Goal: Transaction & Acquisition: Purchase product/service

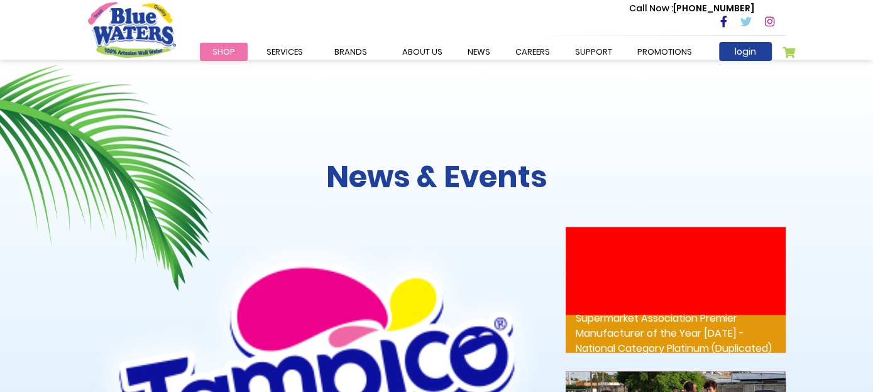
scroll to position [1572, 0]
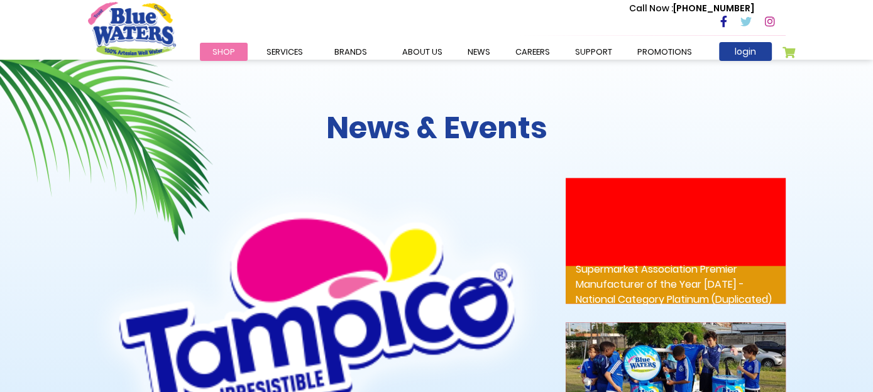
click at [229, 50] on span "Shop" at bounding box center [223, 52] width 23 height 12
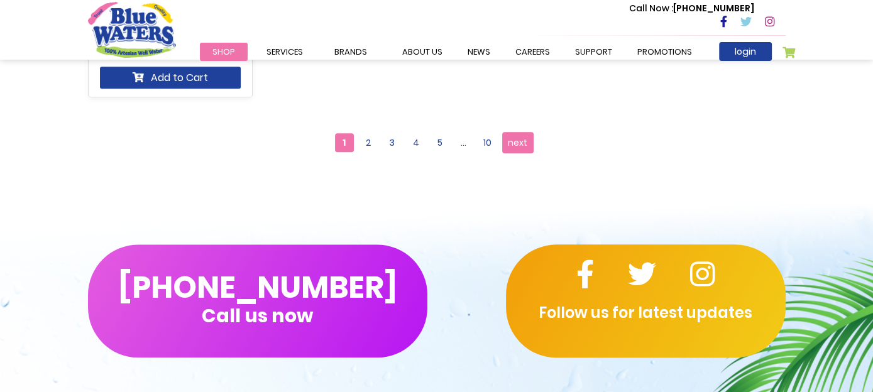
scroll to position [1383, 0]
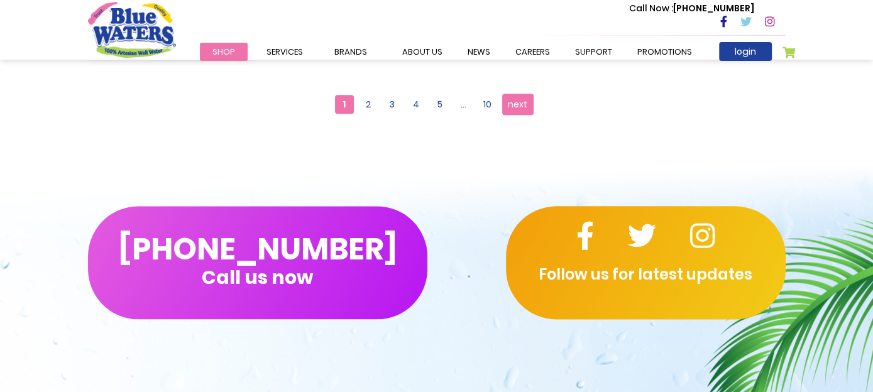
click at [512, 115] on link "Page next" at bounding box center [517, 104] width 31 height 21
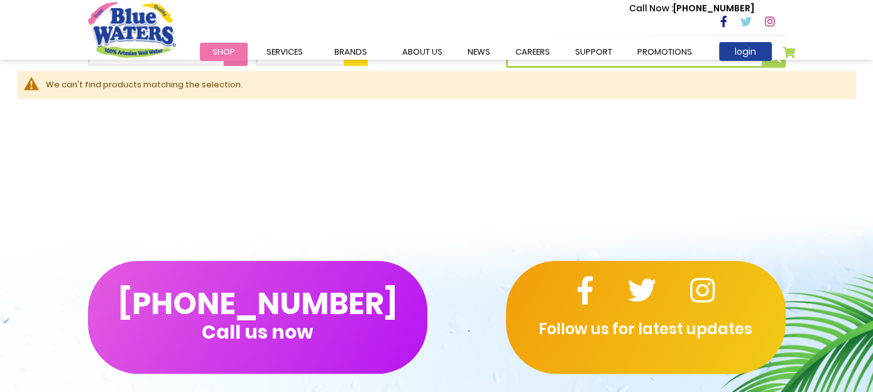
scroll to position [189, 0]
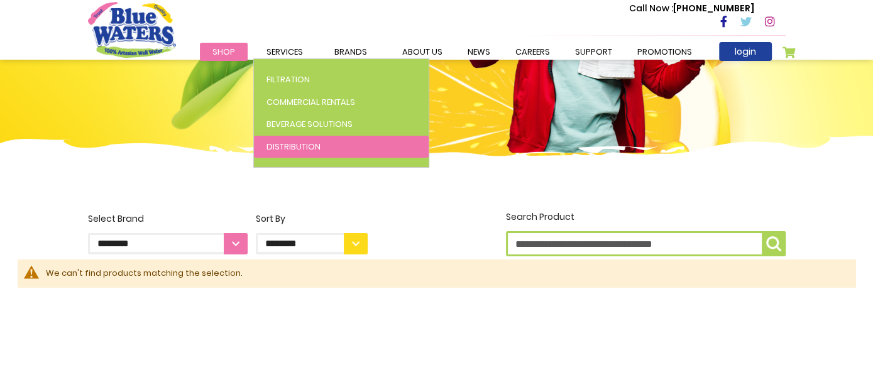
click at [281, 148] on span "Distribution" at bounding box center [294, 147] width 54 height 12
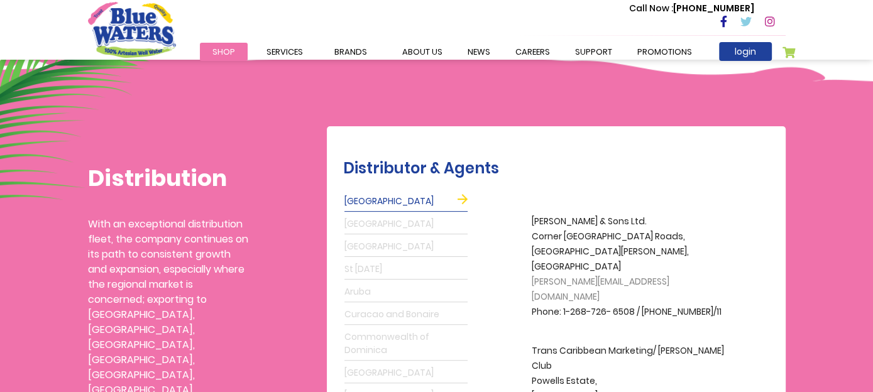
scroll to position [126, 0]
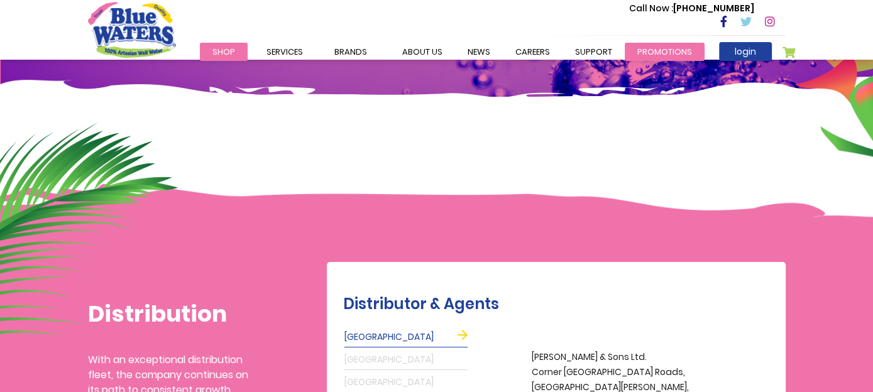
click at [653, 53] on link "Promotions" at bounding box center [665, 52] width 80 height 18
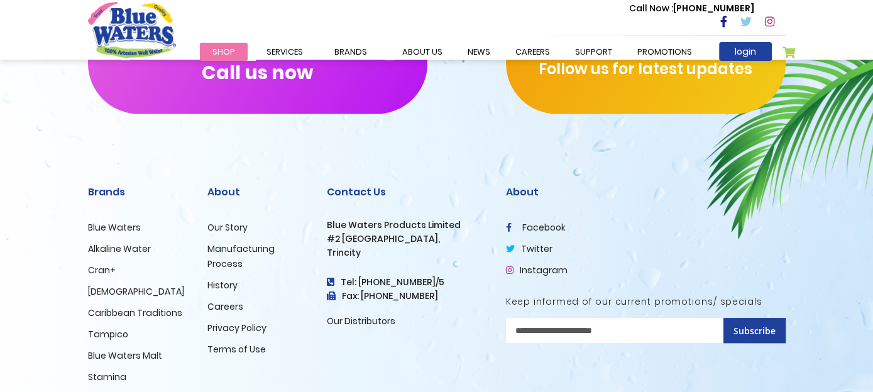
scroll to position [692, 0]
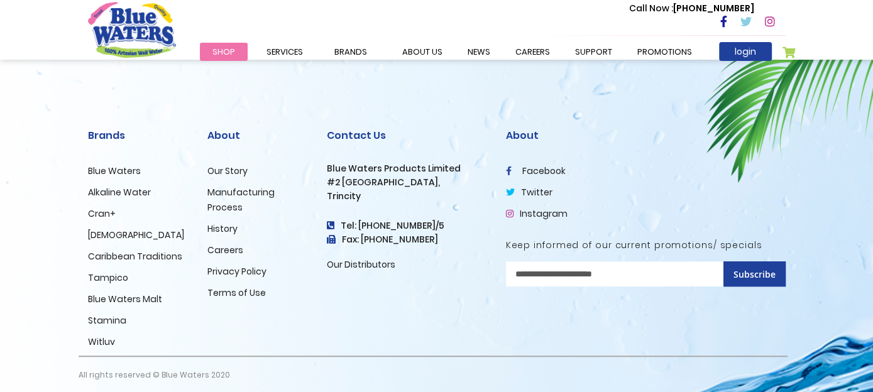
click at [120, 170] on link "Blue Waters" at bounding box center [114, 171] width 53 height 13
click at [92, 173] on link "Blue Waters" at bounding box center [114, 171] width 53 height 13
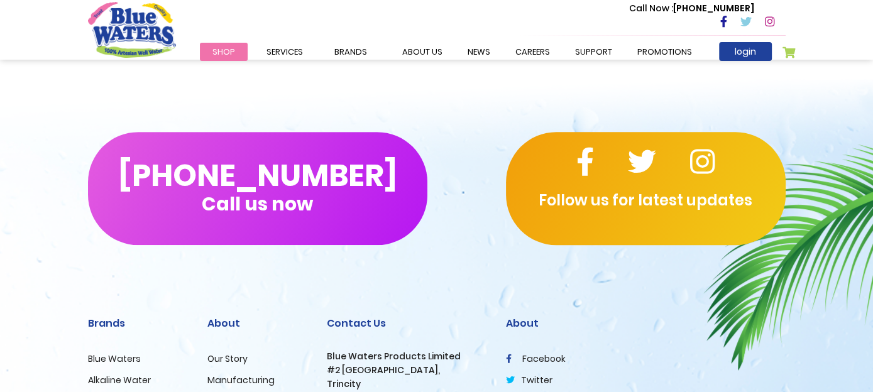
scroll to position [699, 0]
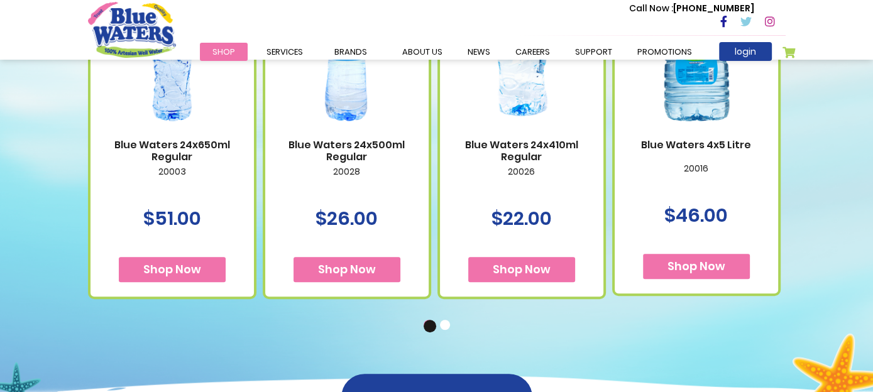
scroll to position [880, 0]
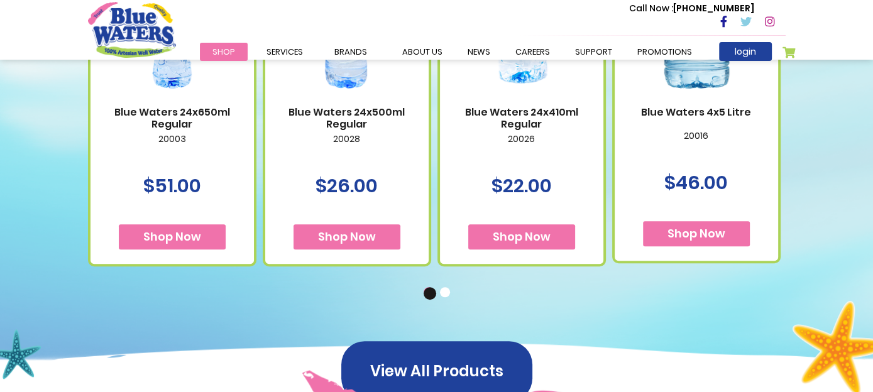
click at [444, 293] on button "2" at bounding box center [446, 293] width 13 height 13
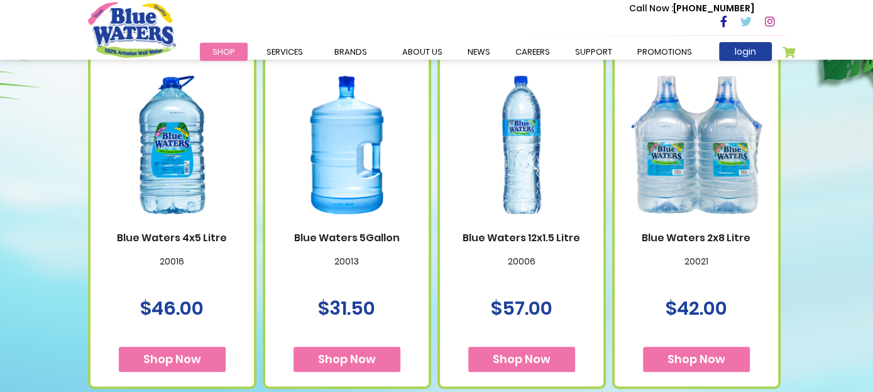
scroll to position [817, 0]
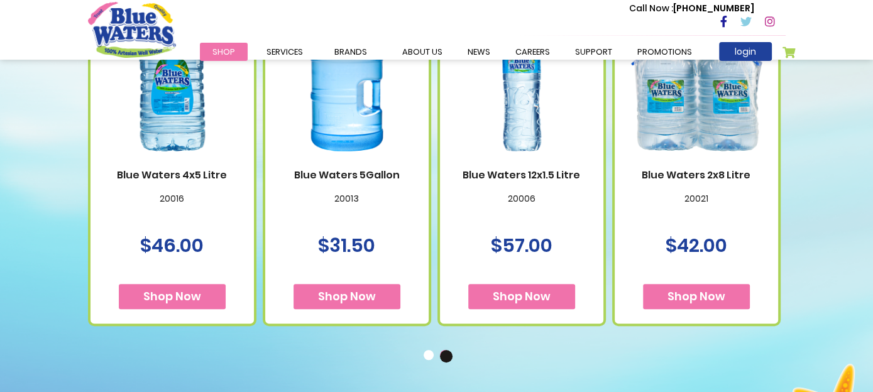
click at [433, 354] on button "1" at bounding box center [430, 356] width 13 height 13
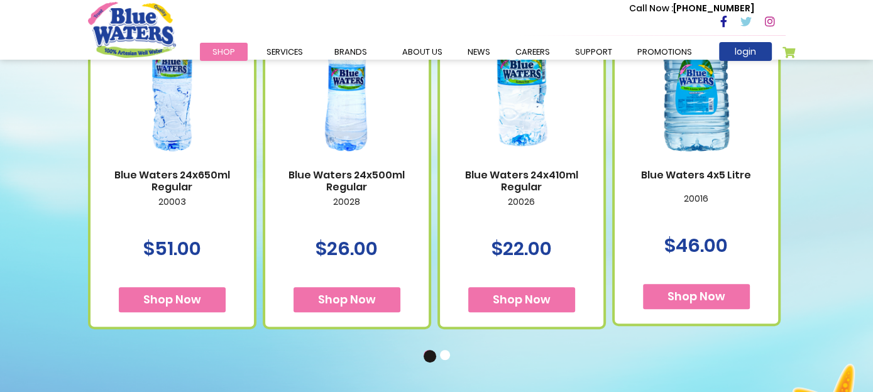
click at [443, 360] on button "2" at bounding box center [446, 356] width 13 height 13
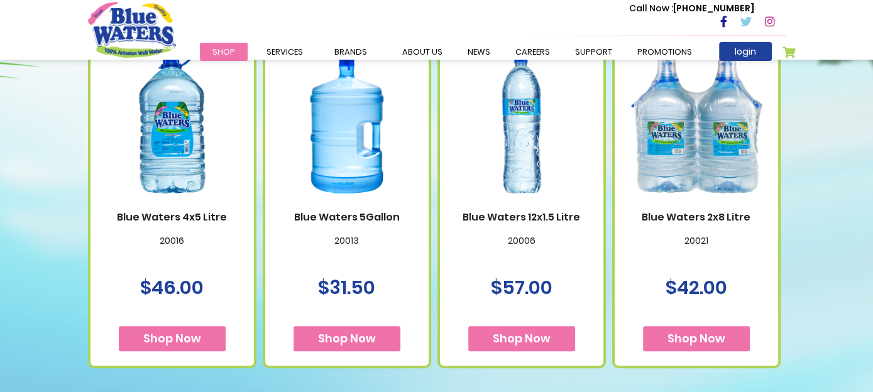
scroll to position [754, 0]
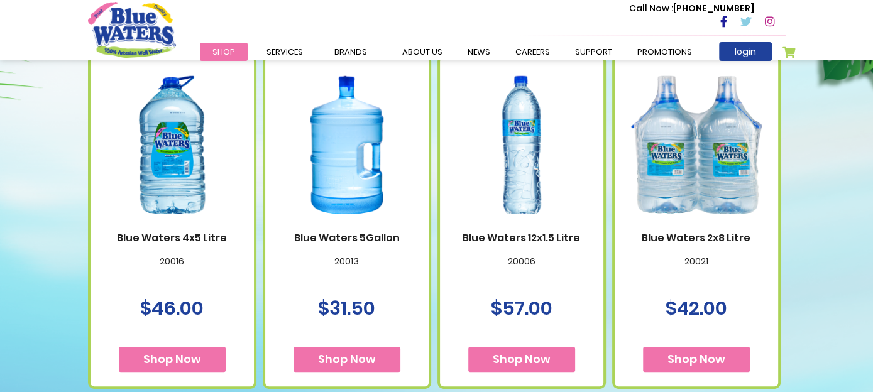
click at [363, 364] on span "Shop Now" at bounding box center [347, 359] width 58 height 16
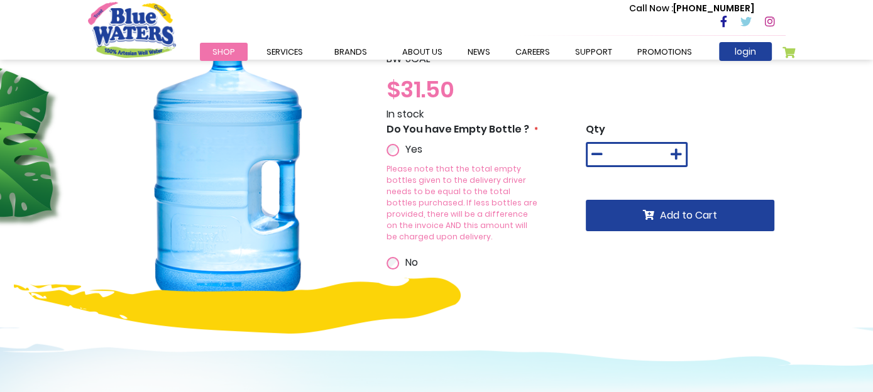
scroll to position [63, 0]
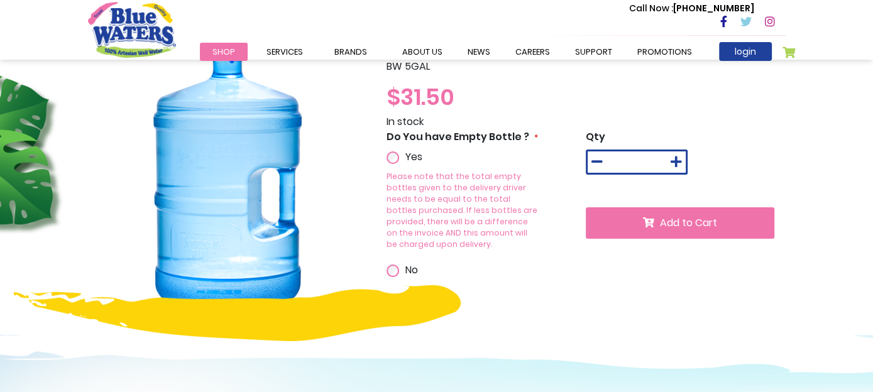
click at [695, 221] on span "Add to Cart" at bounding box center [688, 223] width 57 height 14
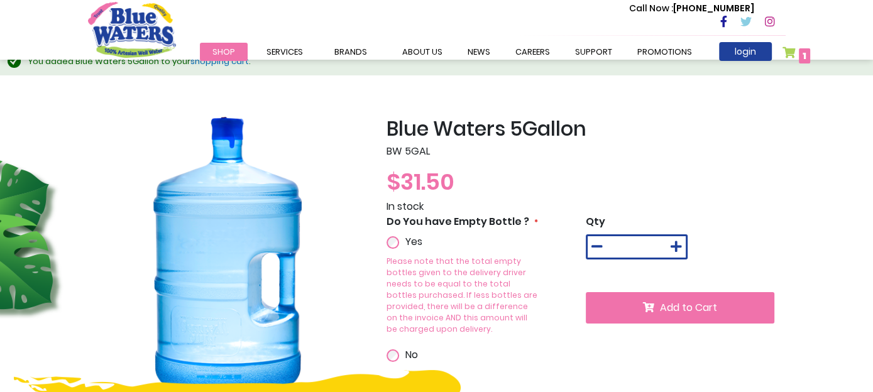
scroll to position [0, 0]
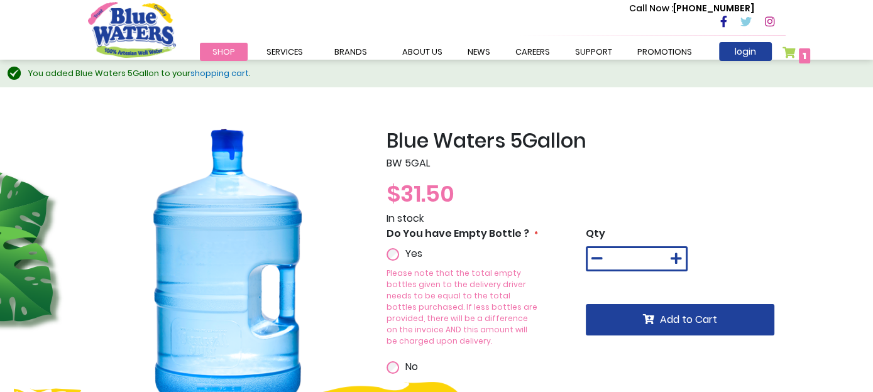
click at [209, 75] on link "shopping cart" at bounding box center [219, 73] width 58 height 12
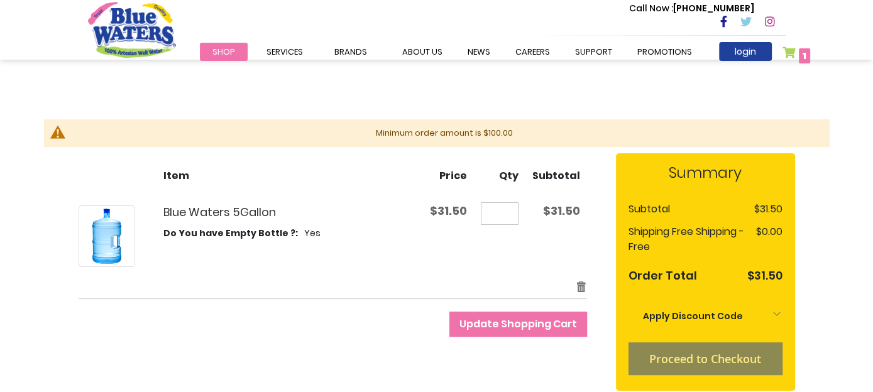
scroll to position [189, 0]
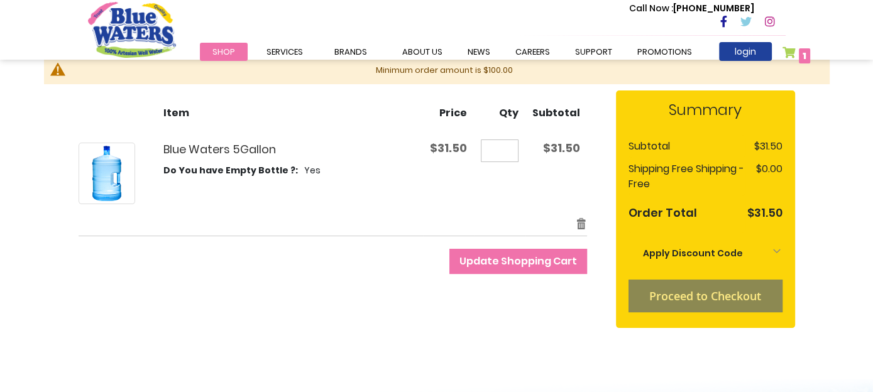
click at [703, 298] on li "Proceed to Checkout" at bounding box center [706, 296] width 154 height 33
click at [708, 293] on li "Proceed to Checkout" at bounding box center [706, 296] width 154 height 33
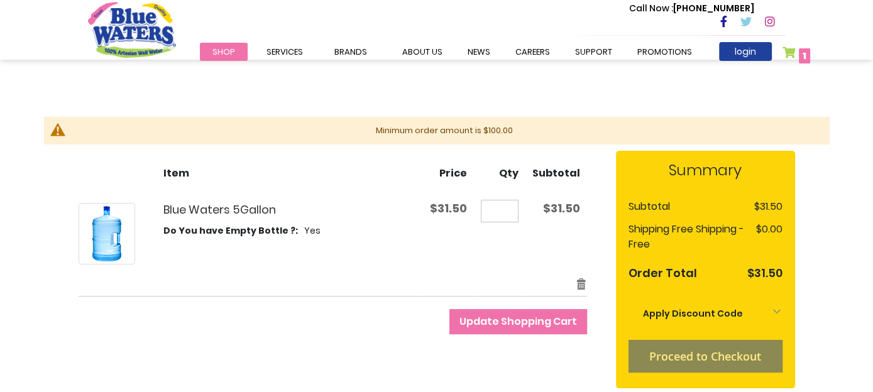
scroll to position [126, 0]
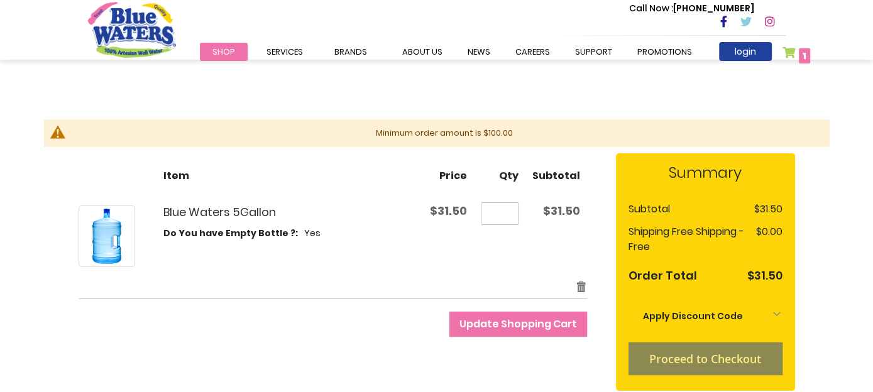
click at [700, 359] on li "Proceed to Checkout" at bounding box center [706, 359] width 154 height 33
click at [583, 289] on link "Remove item" at bounding box center [581, 287] width 11 height 14
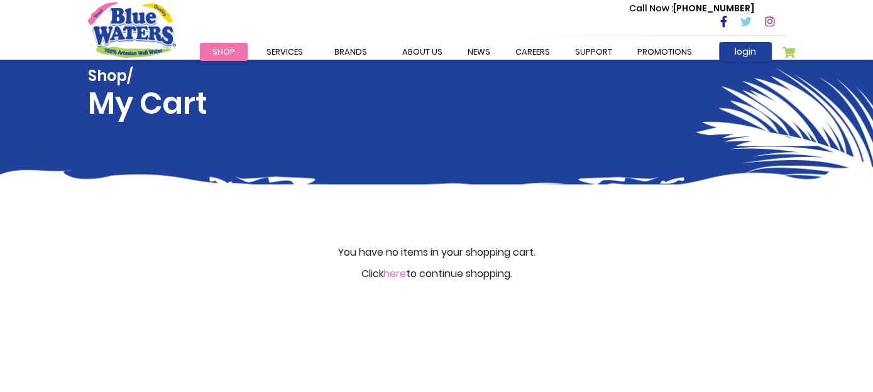
click at [397, 273] on link "here" at bounding box center [394, 274] width 23 height 14
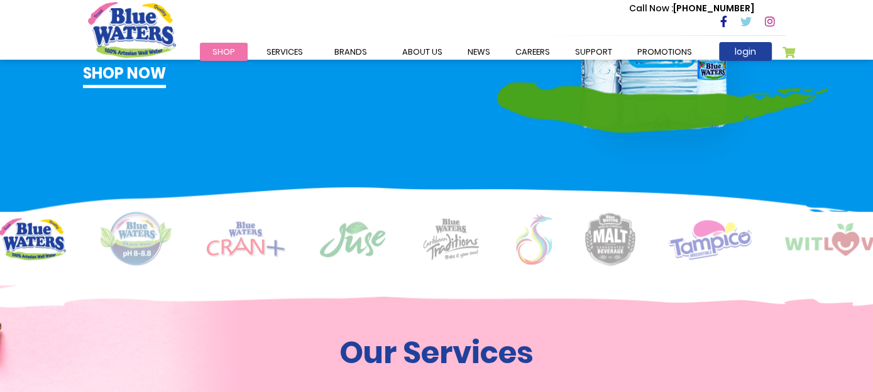
scroll to position [880, 0]
